Goal: Find specific page/section: Find specific page/section

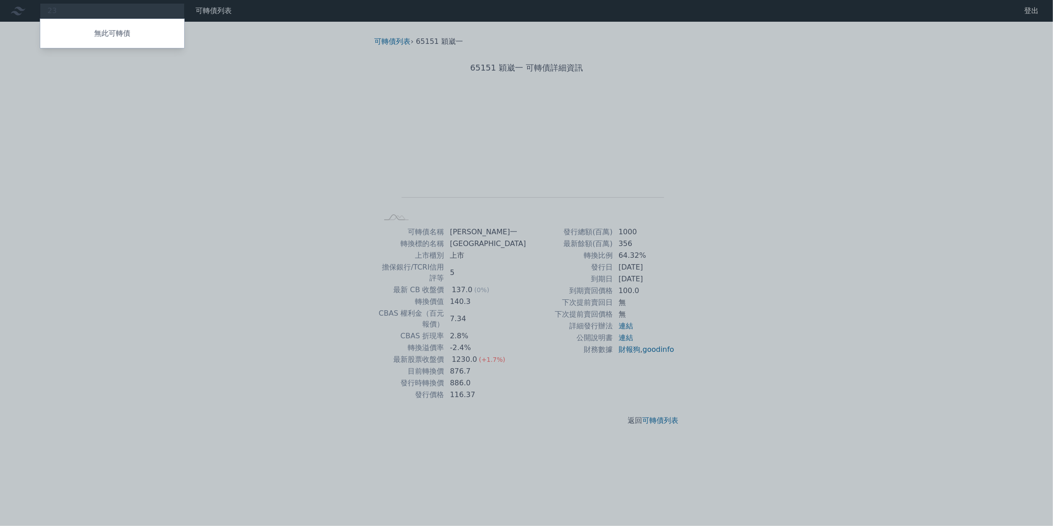
type input "2"
type input "3363"
click at [92, 23] on div "33632 上[PERSON_NAME]" at bounding box center [95, 28] width 95 height 11
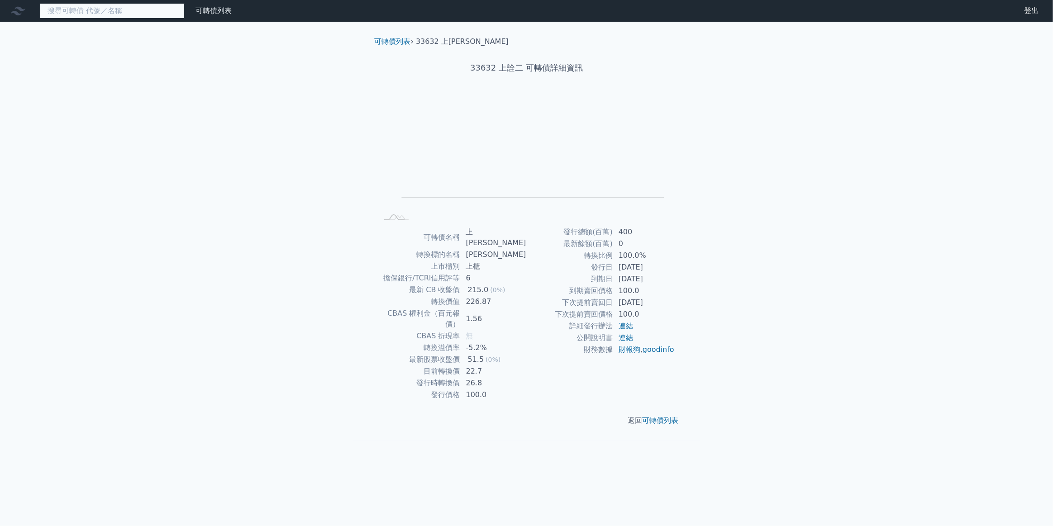
click at [102, 9] on input at bounding box center [112, 10] width 145 height 15
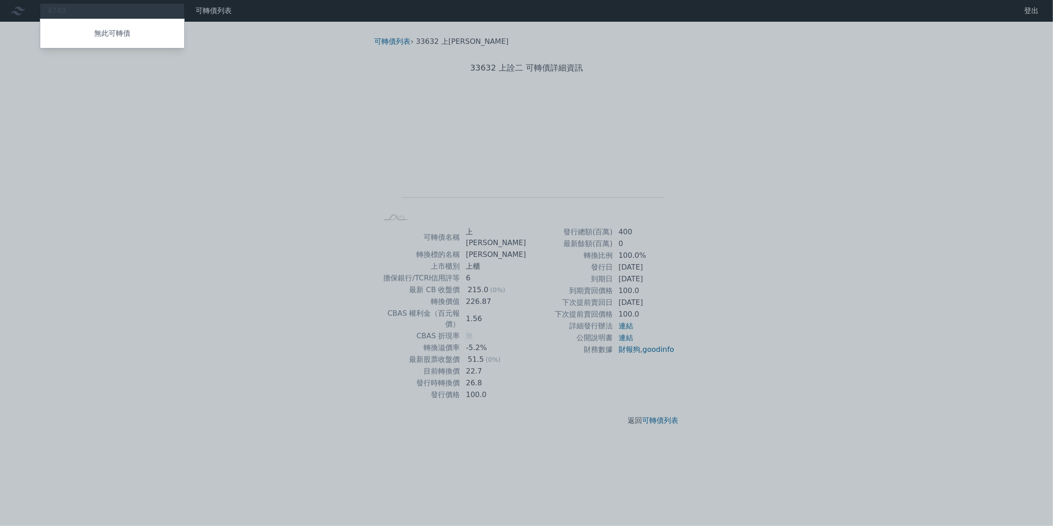
drag, startPoint x: 94, startPoint y: 8, endPoint x: 78, endPoint y: 12, distance: 15.8
click at [78, 12] on div at bounding box center [526, 263] width 1053 height 526
drag, startPoint x: 124, startPoint y: 10, endPoint x: 26, endPoint y: 9, distance: 97.7
click at [40, 9] on div "4749 無此可轉債" at bounding box center [112, 10] width 145 height 15
click at [64, 9] on div at bounding box center [526, 263] width 1053 height 526
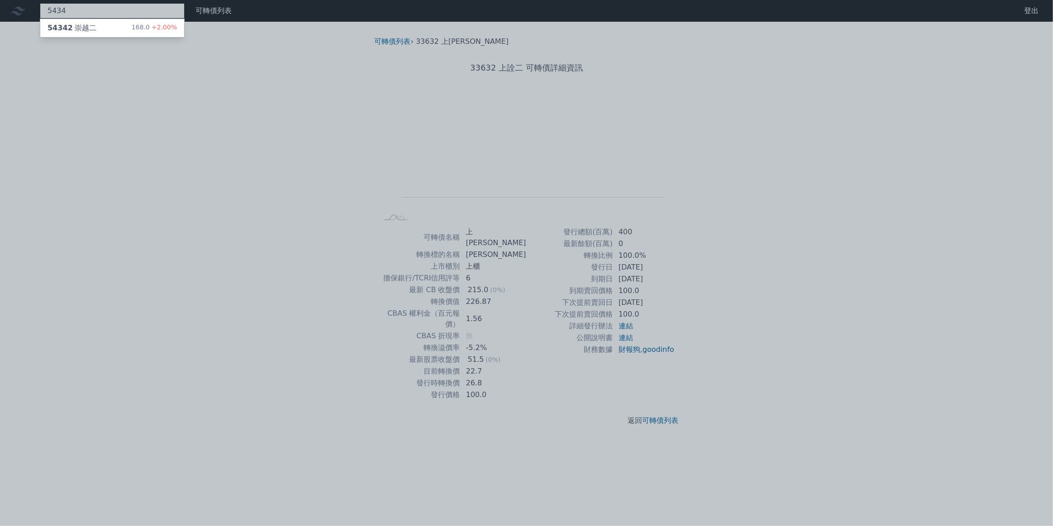
drag, startPoint x: 67, startPoint y: 10, endPoint x: 31, endPoint y: 10, distance: 36.2
click at [40, 10] on div "5434 54342 崇越二 168.0 +2.00%" at bounding box center [112, 10] width 145 height 15
click at [92, 15] on div at bounding box center [526, 263] width 1053 height 526
drag, startPoint x: 80, startPoint y: 9, endPoint x: 30, endPoint y: 11, distance: 49.8
click at [40, 11] on div "4770 無此可轉債" at bounding box center [112, 10] width 145 height 15
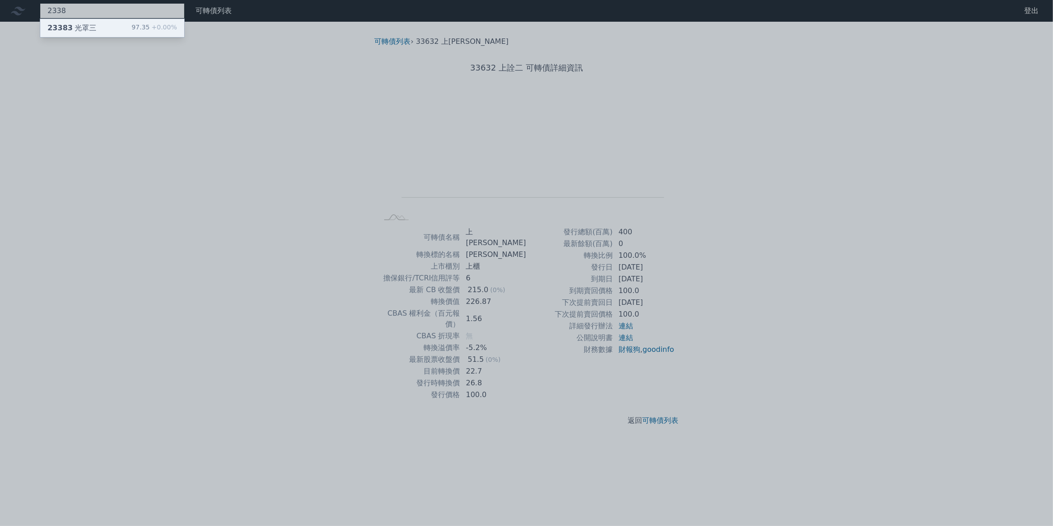
type input "2338"
click at [57, 29] on span "23383" at bounding box center [60, 28] width 25 height 9
